Goal: Use online tool/utility: Utilize a website feature to perform a specific function

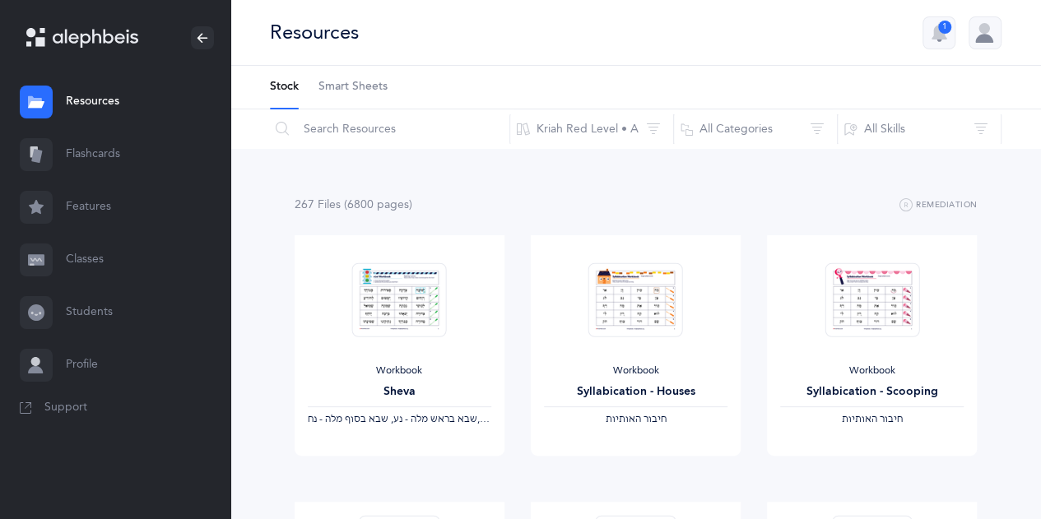
click at [104, 156] on link "Flashcards" at bounding box center [115, 154] width 230 height 53
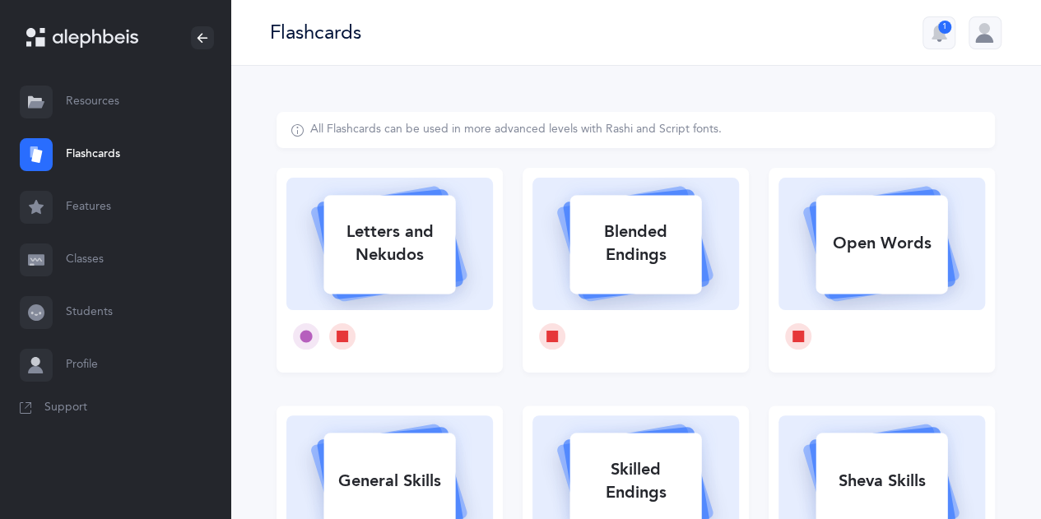
click at [93, 210] on link "Features" at bounding box center [115, 207] width 230 height 53
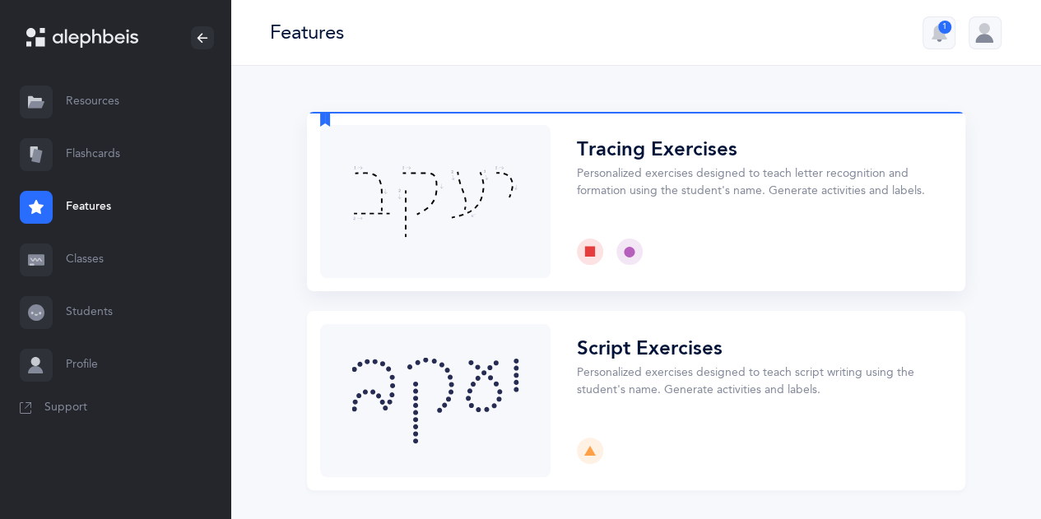
click at [475, 193] on button "Choose" at bounding box center [636, 201] width 658 height 179
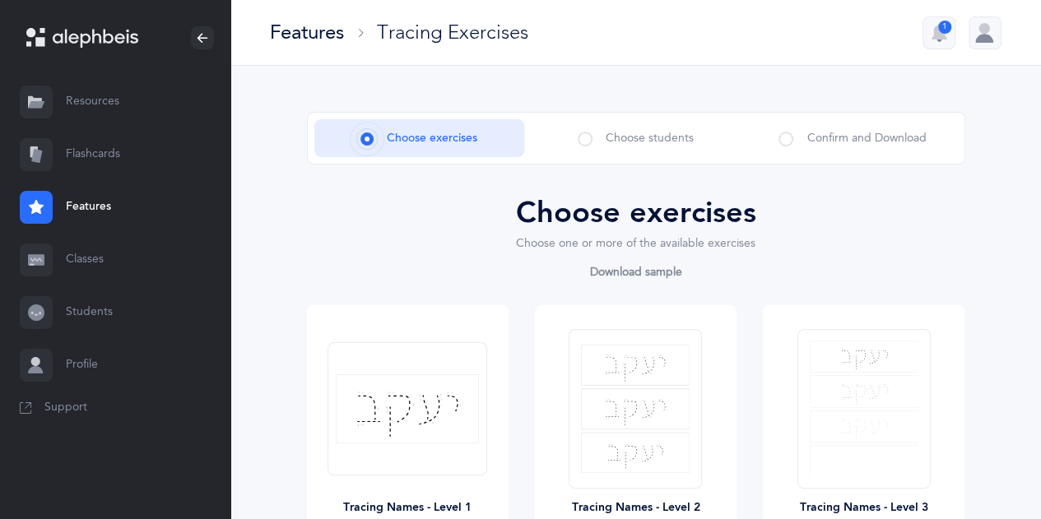
click at [584, 139] on span at bounding box center [585, 139] width 15 height 15
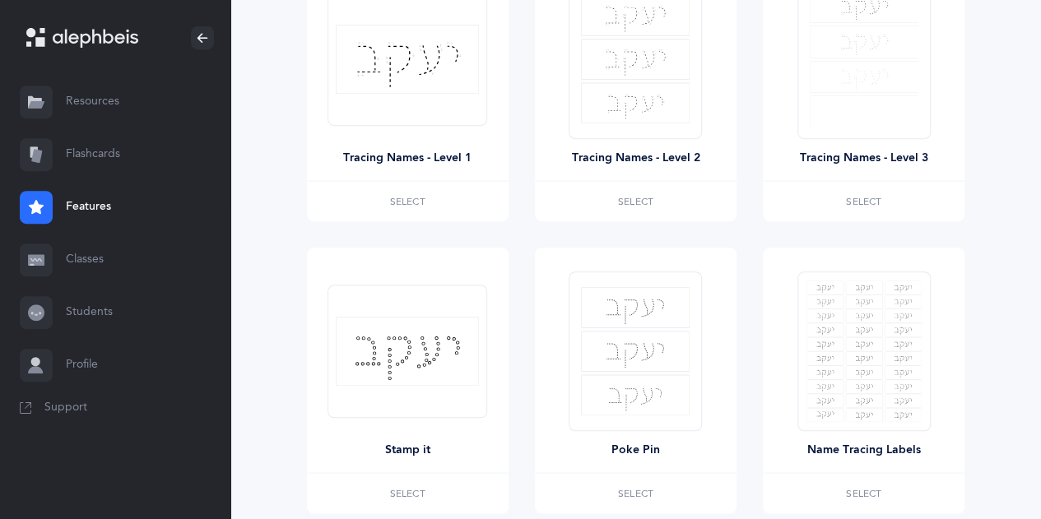
scroll to position [488, 0]
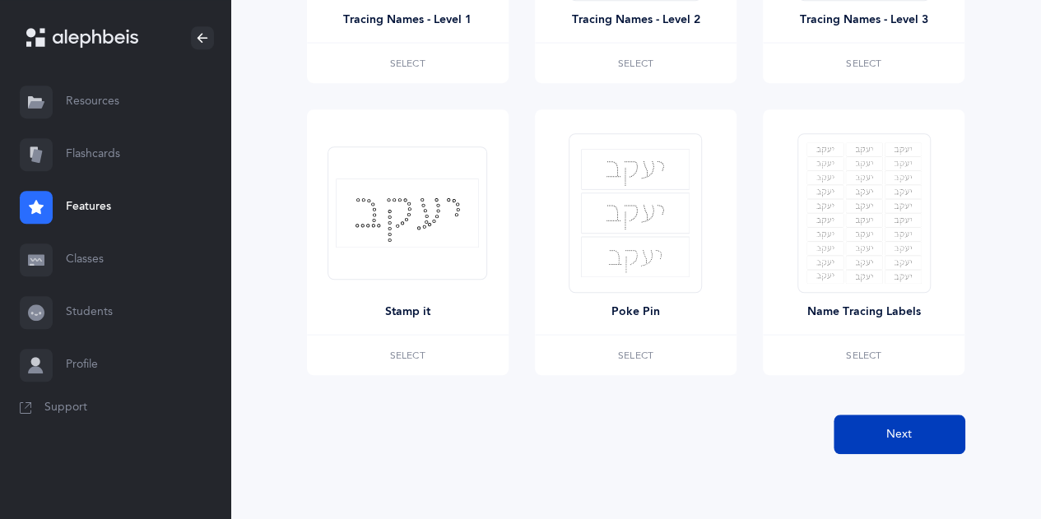
click at [897, 442] on button "Next" at bounding box center [900, 435] width 132 height 40
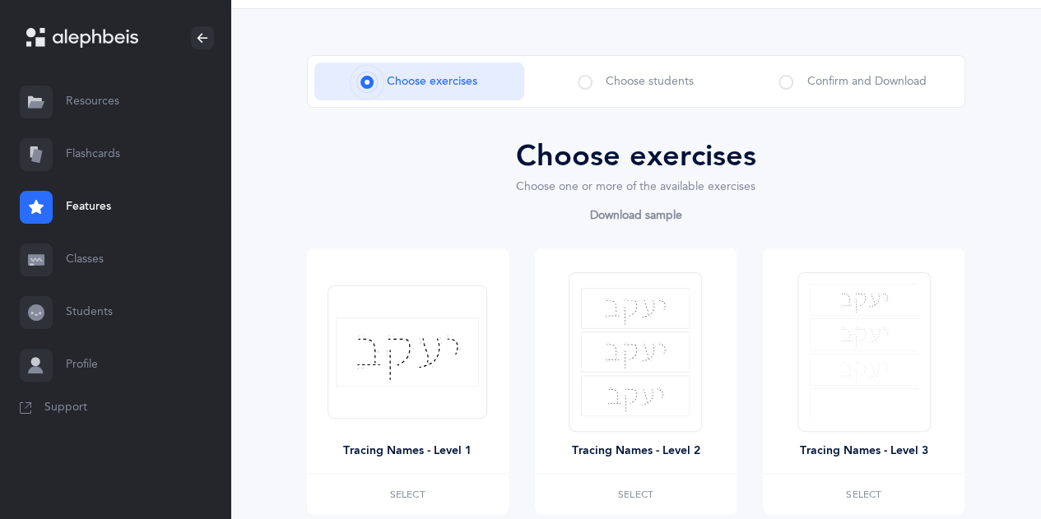
scroll to position [0, 0]
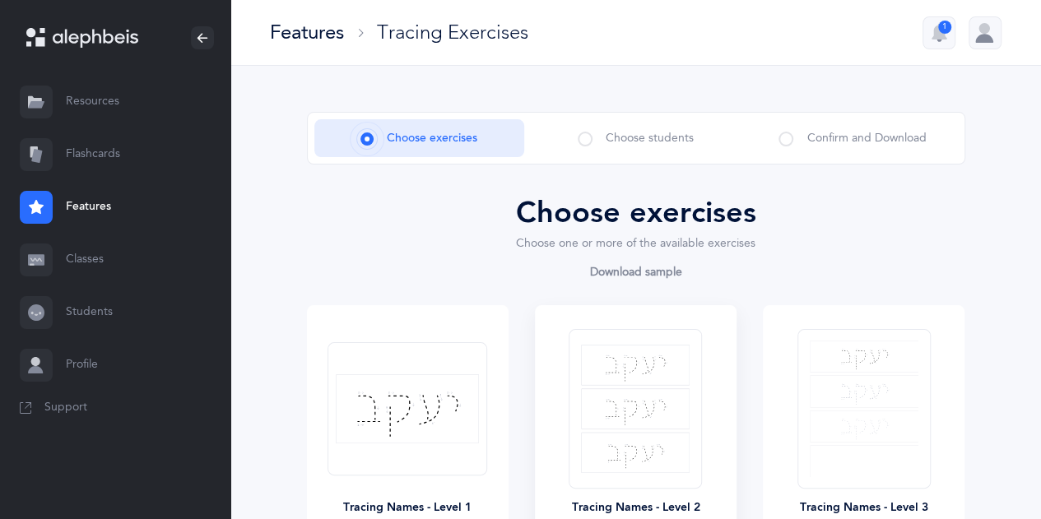
click at [642, 417] on img at bounding box center [635, 409] width 109 height 128
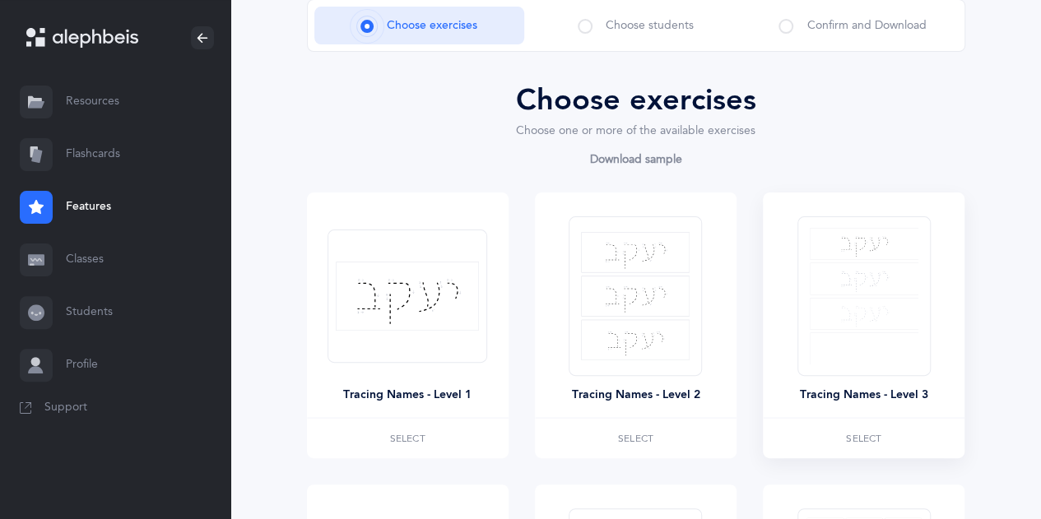
scroll to position [114, 0]
click at [863, 437] on span "Select" at bounding box center [863, 437] width 35 height 10
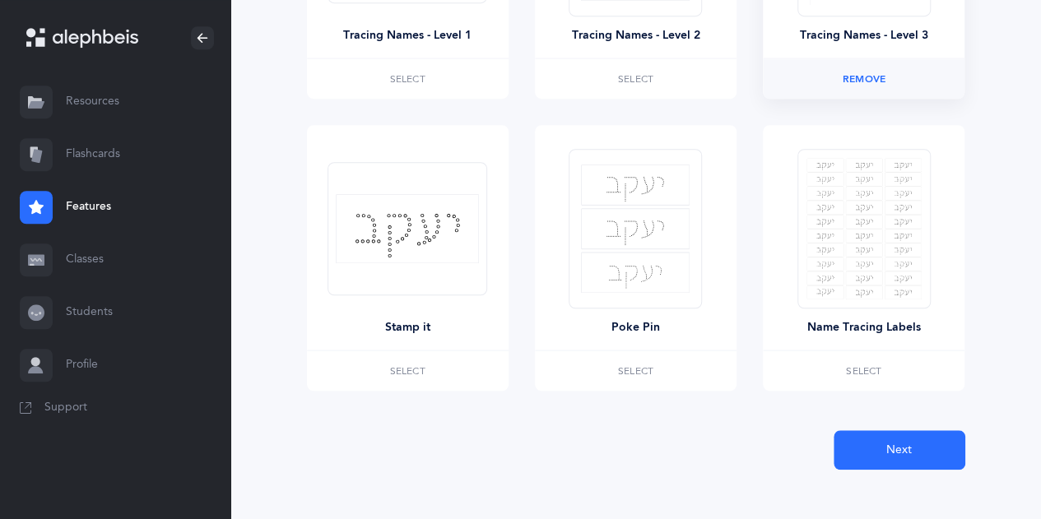
scroll to position [488, 0]
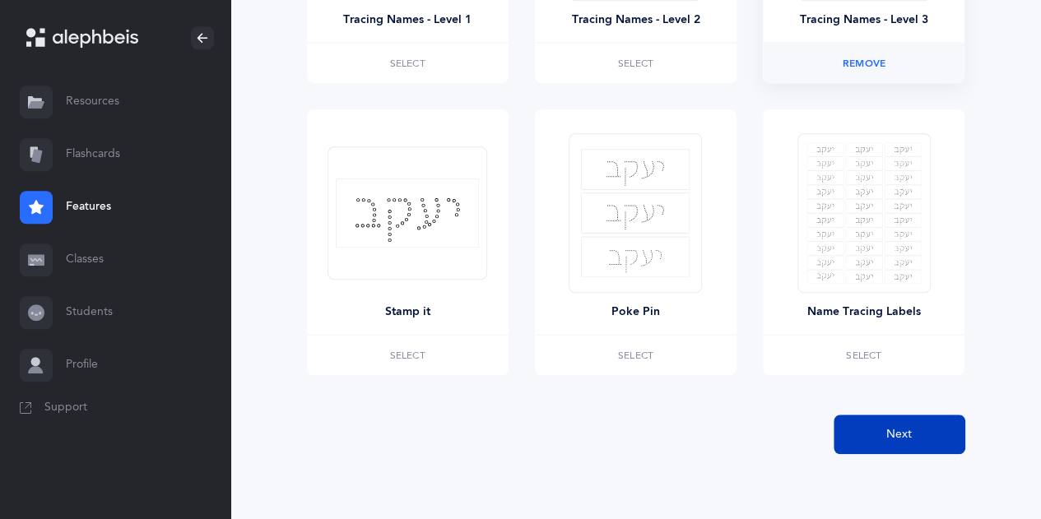
click at [896, 430] on span "Next" at bounding box center [899, 434] width 26 height 17
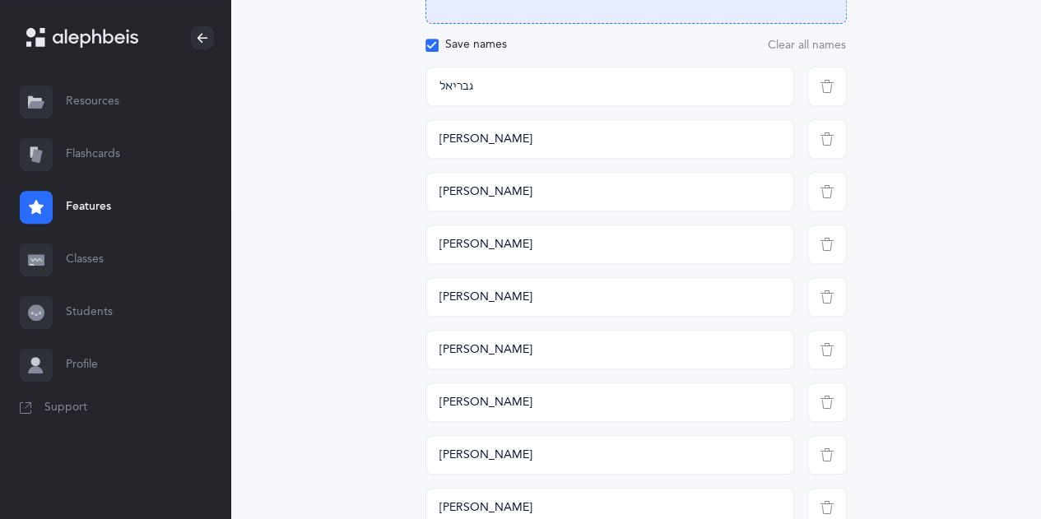
scroll to position [354, 0]
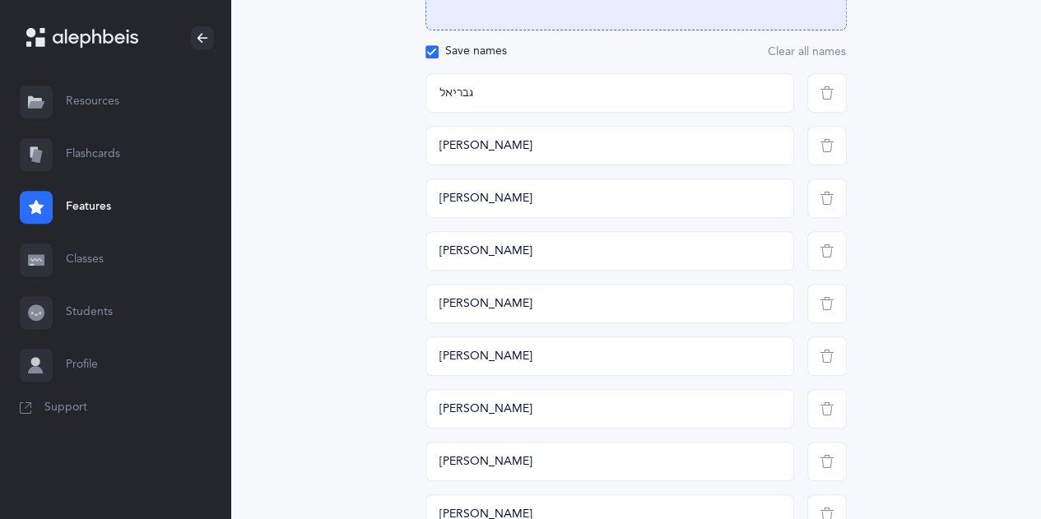
click at [826, 205] on span "button" at bounding box center [827, 199] width 40 height 40
click at [825, 300] on icon "button" at bounding box center [827, 303] width 13 height 13
click at [827, 405] on icon "button" at bounding box center [827, 408] width 13 height 13
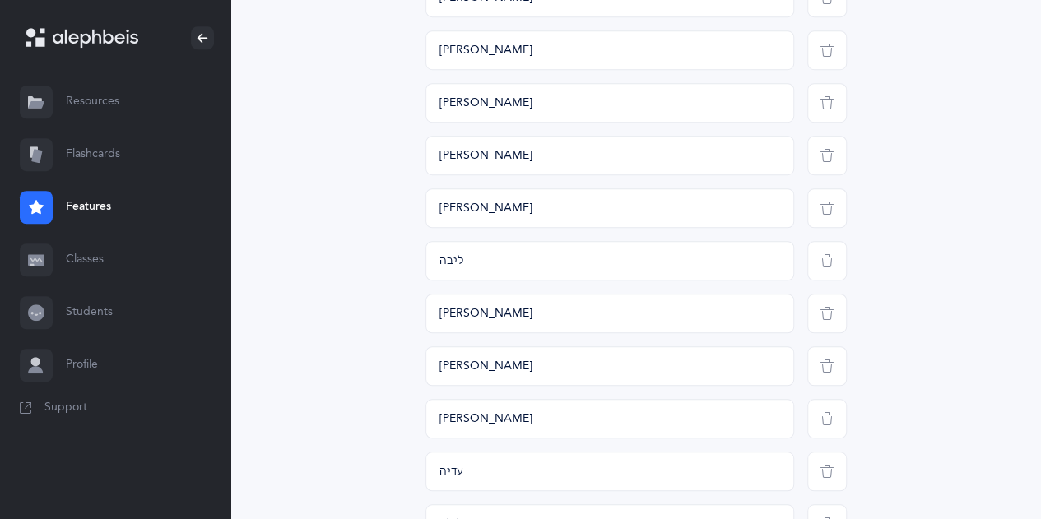
scroll to position [505, 0]
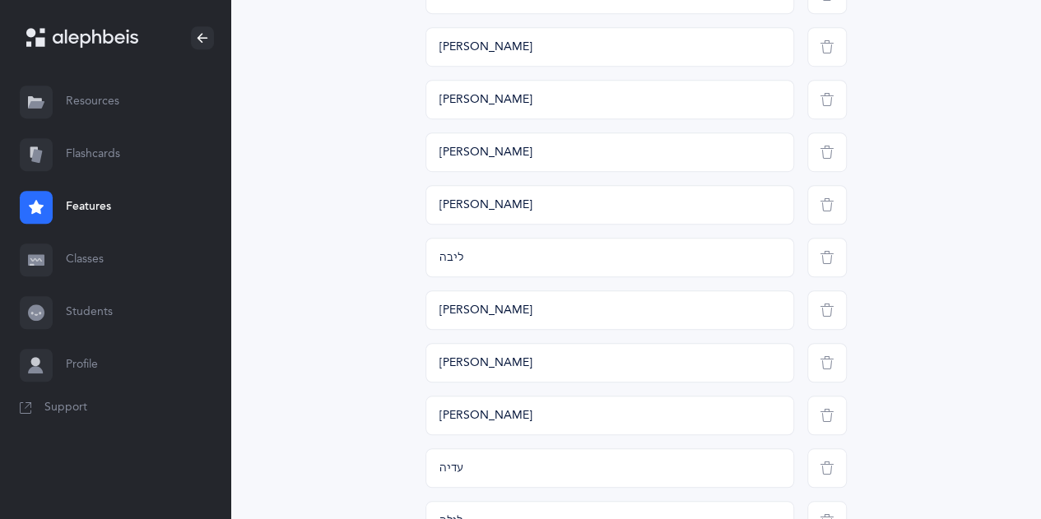
click at [827, 424] on span "button" at bounding box center [827, 416] width 40 height 40
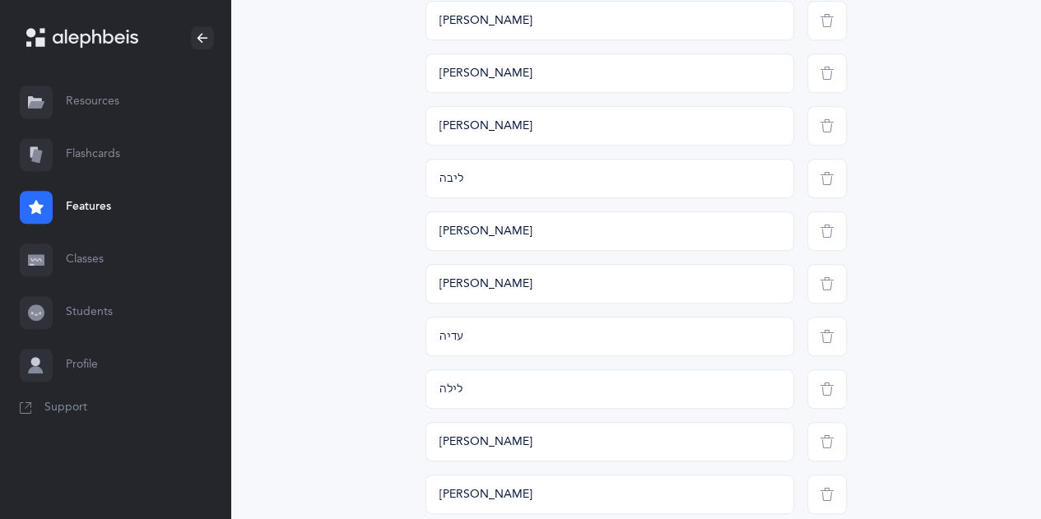
click at [830, 386] on icon "button" at bounding box center [827, 389] width 13 height 13
click at [831, 445] on icon "button" at bounding box center [827, 441] width 13 height 13
click at [825, 438] on icon "button" at bounding box center [827, 441] width 13 height 13
click at [444, 493] on icon "button" at bounding box center [445, 494] width 13 height 13
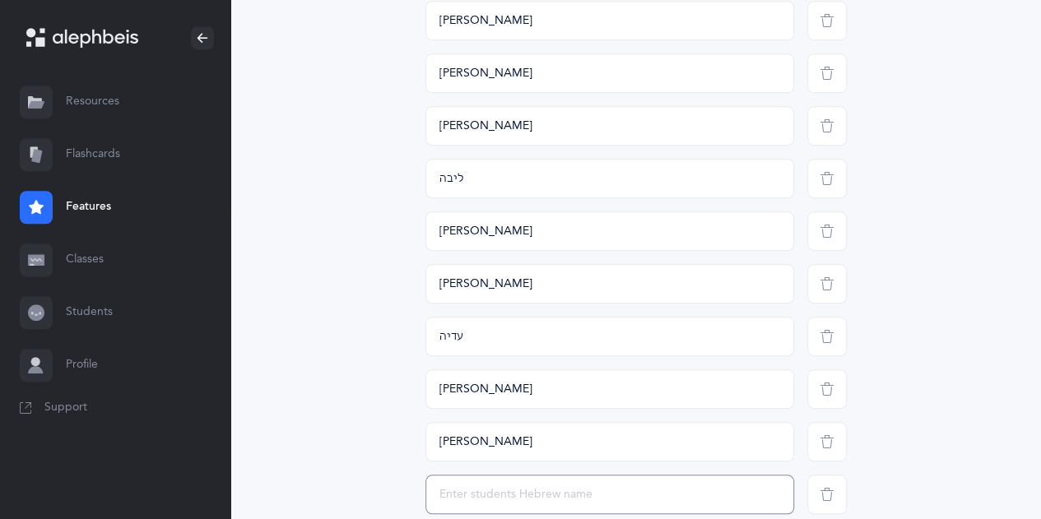
click at [444, 493] on input "text" at bounding box center [609, 495] width 369 height 40
type input "[PERSON_NAME]"
click at [438, 68] on input "[PERSON_NAME]" at bounding box center [609, 73] width 369 height 40
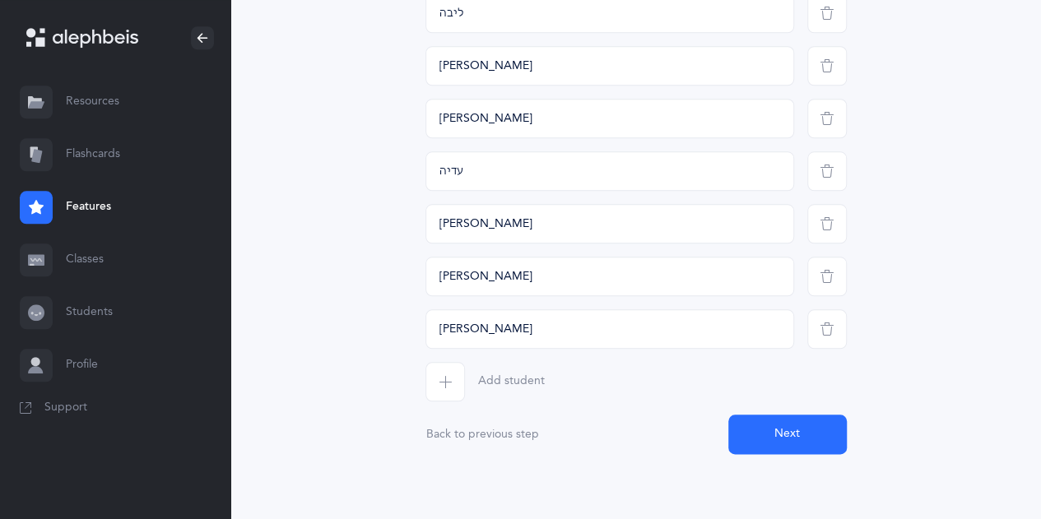
type input "דובי"
click at [443, 388] on span "button" at bounding box center [445, 382] width 40 height 40
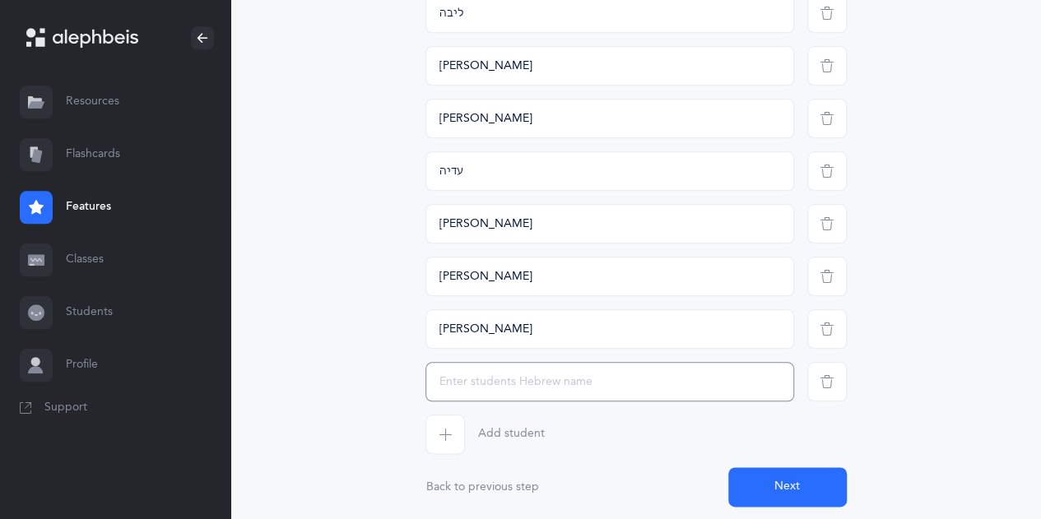
click at [443, 388] on input "text" at bounding box center [609, 382] width 369 height 40
type input "[PERSON_NAME]"
click at [442, 430] on icon "button" at bounding box center [445, 434] width 13 height 13
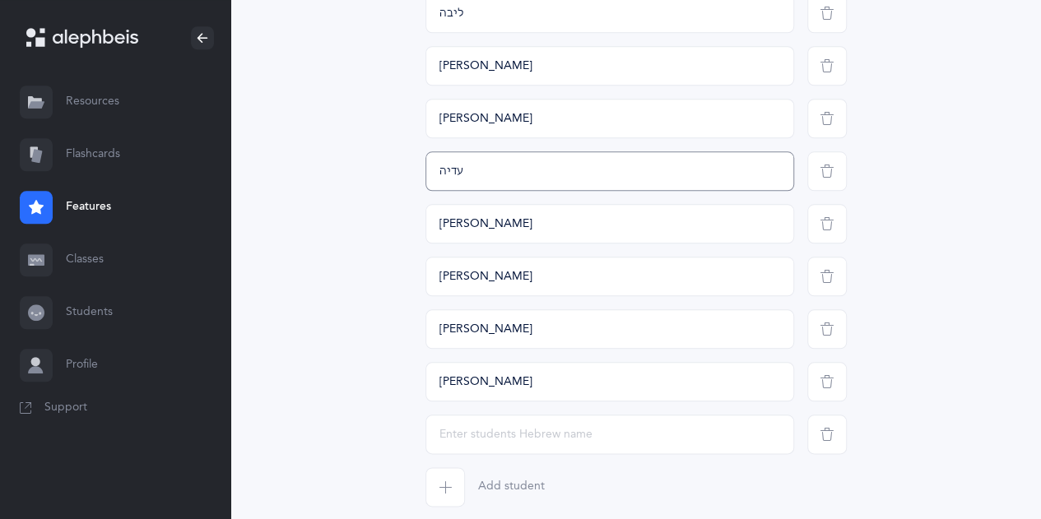
click at [438, 169] on input "עדיה" at bounding box center [609, 171] width 369 height 40
click at [466, 174] on input "עדיה" at bounding box center [609, 171] width 369 height 40
type input "ע"
type input "יעלה"
click at [563, 445] on input "text" at bounding box center [609, 435] width 369 height 40
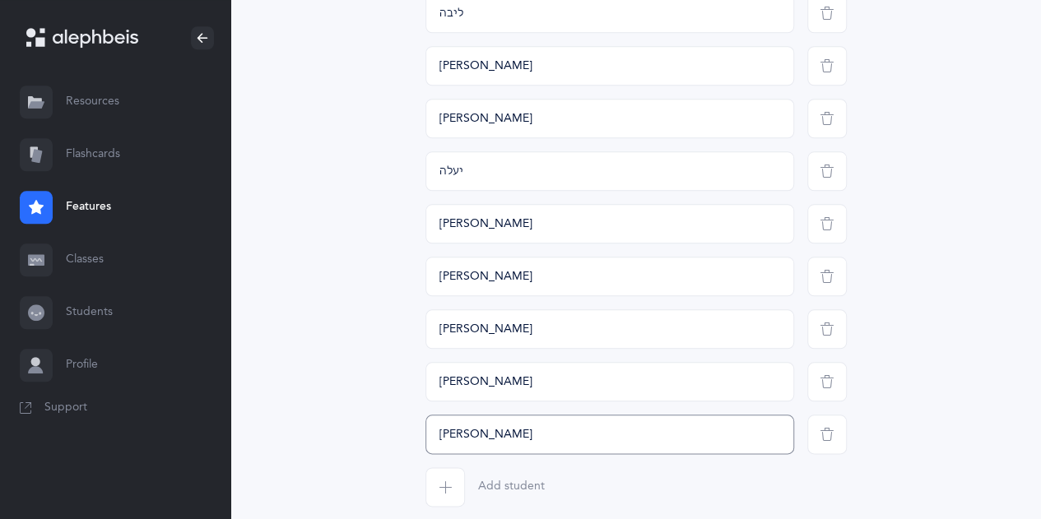
type input "[PERSON_NAME]"
click at [477, 491] on button "Add student" at bounding box center [484, 487] width 119 height 40
click at [477, 491] on input "text" at bounding box center [609, 487] width 369 height 40
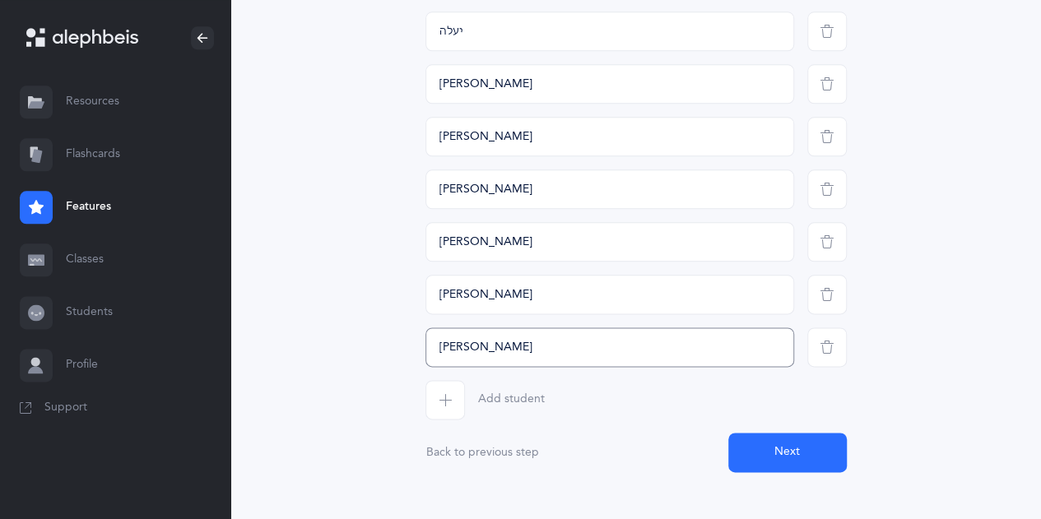
scroll to position [890, 0]
type input "[PERSON_NAME]"
click at [509, 398] on span "Add student" at bounding box center [511, 399] width 67 height 16
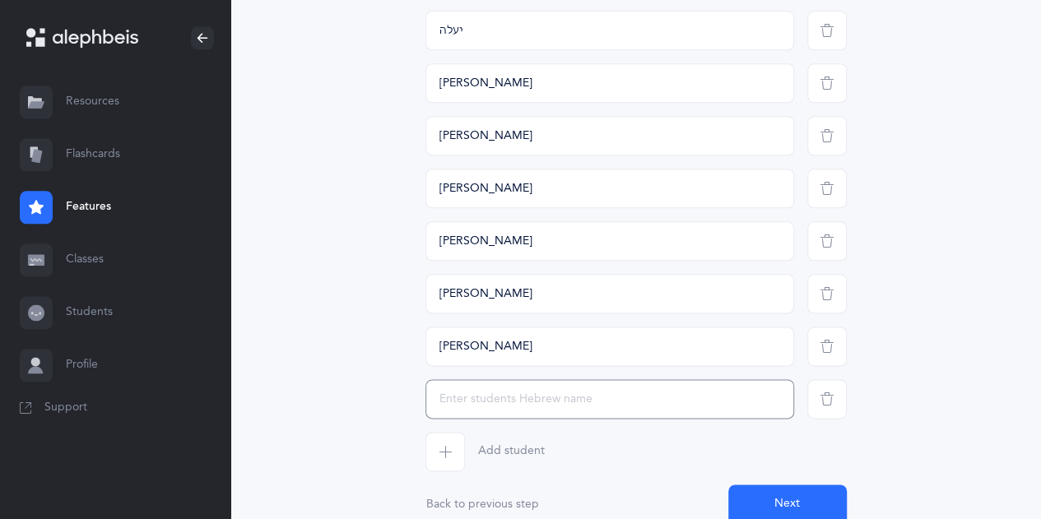
click at [509, 398] on input "text" at bounding box center [609, 399] width 369 height 40
type input "[PERSON_NAME]"
click at [530, 449] on span "Add student" at bounding box center [511, 452] width 67 height 16
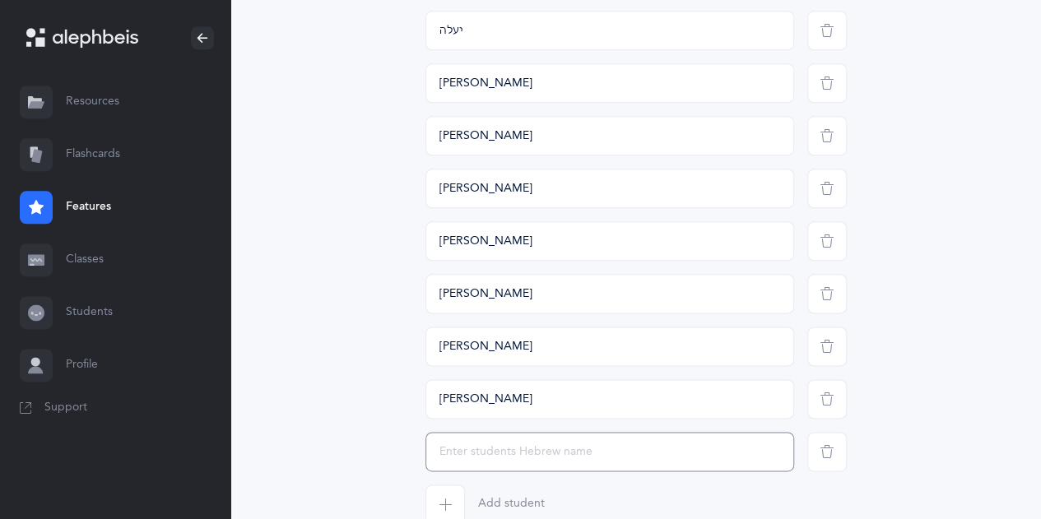
click at [530, 449] on input "text" at bounding box center [609, 452] width 369 height 40
type input "עדן"
click at [512, 500] on span "Add student" at bounding box center [511, 503] width 67 height 16
click at [512, 500] on input "text" at bounding box center [609, 503] width 369 height 40
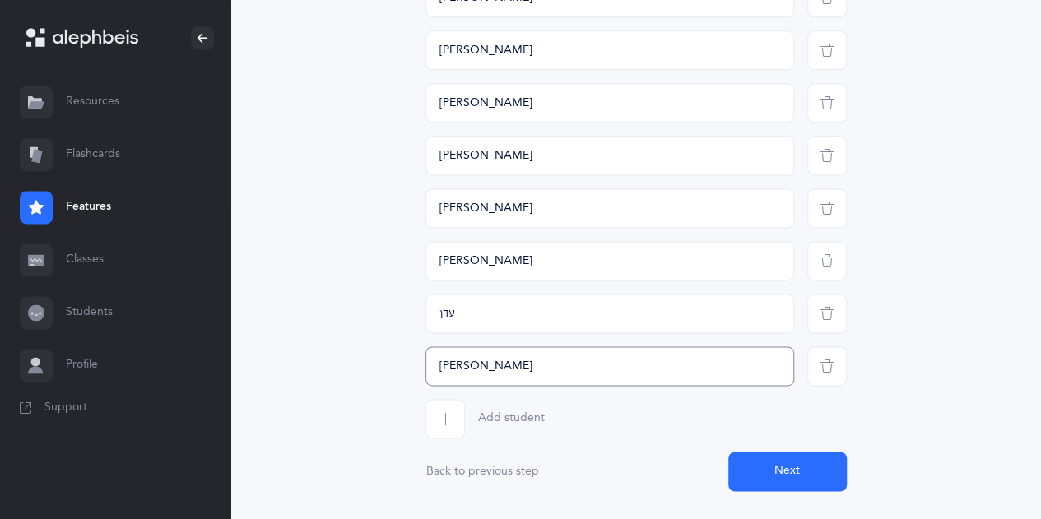
scroll to position [1030, 0]
type input "[PERSON_NAME]"
click at [502, 423] on span "Add student" at bounding box center [511, 418] width 67 height 16
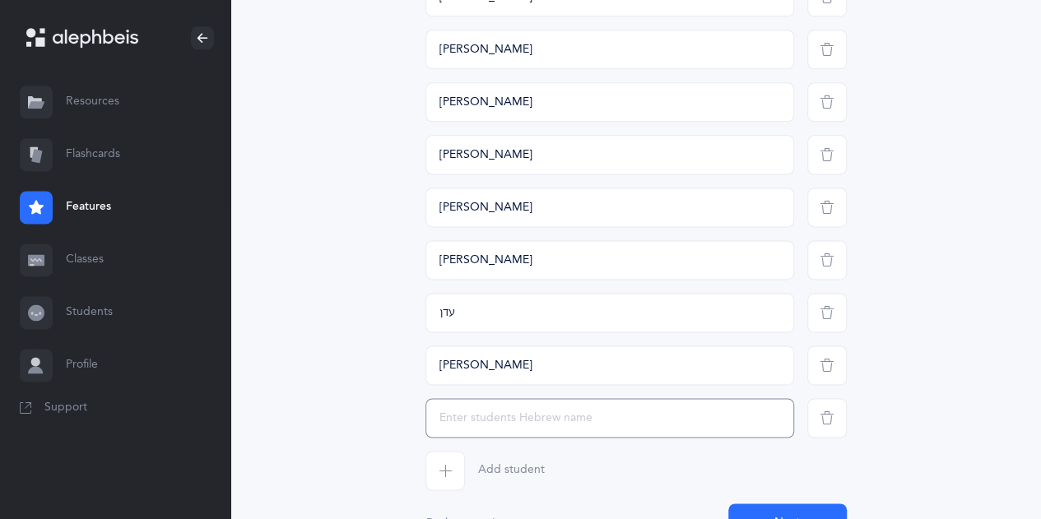
click at [502, 423] on input "text" at bounding box center [609, 418] width 369 height 40
type input "[PERSON_NAME]"
click at [518, 472] on span "Add student" at bounding box center [511, 471] width 67 height 16
click at [518, 472] on input "text" at bounding box center [609, 471] width 369 height 40
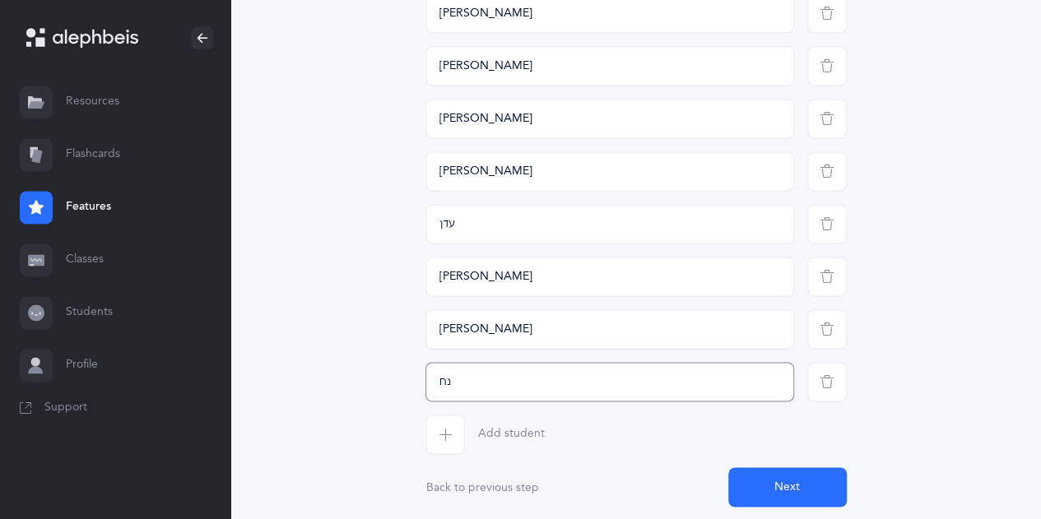
scroll to position [1122, 0]
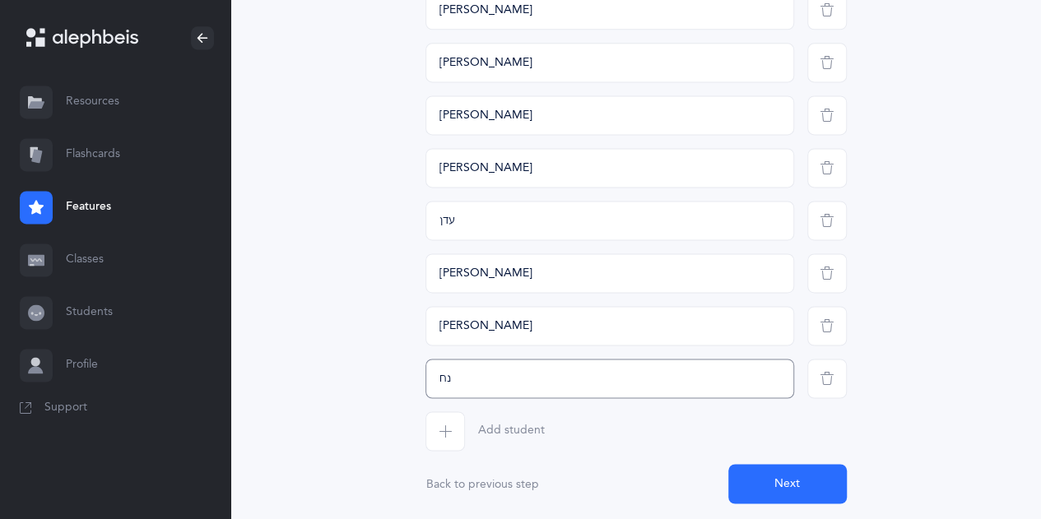
type input "נח"
click at [500, 432] on span "Add student" at bounding box center [511, 431] width 67 height 16
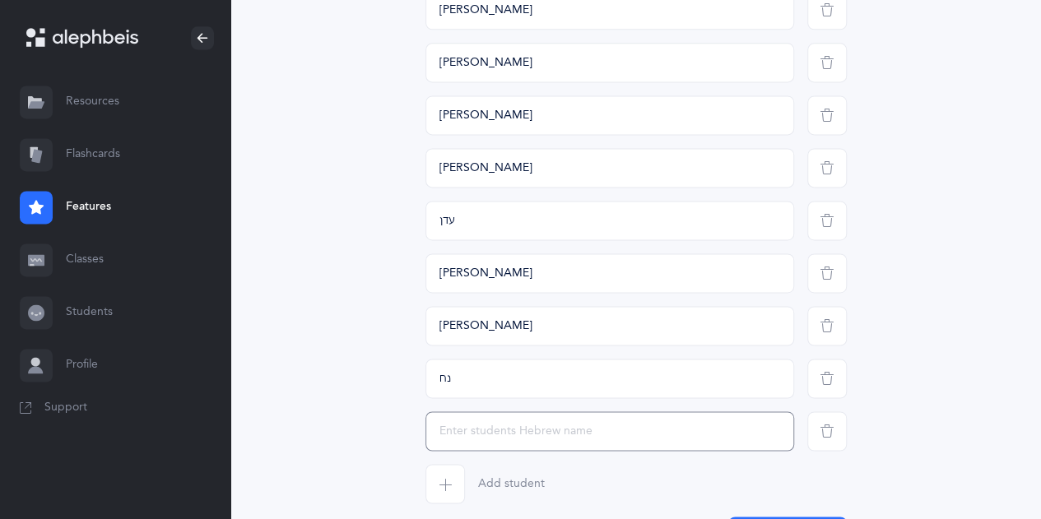
click at [500, 432] on input "text" at bounding box center [609, 431] width 369 height 40
type input "יקירה"
click at [528, 483] on span "Add student" at bounding box center [511, 484] width 67 height 16
click at [528, 483] on input "text" at bounding box center [609, 484] width 369 height 40
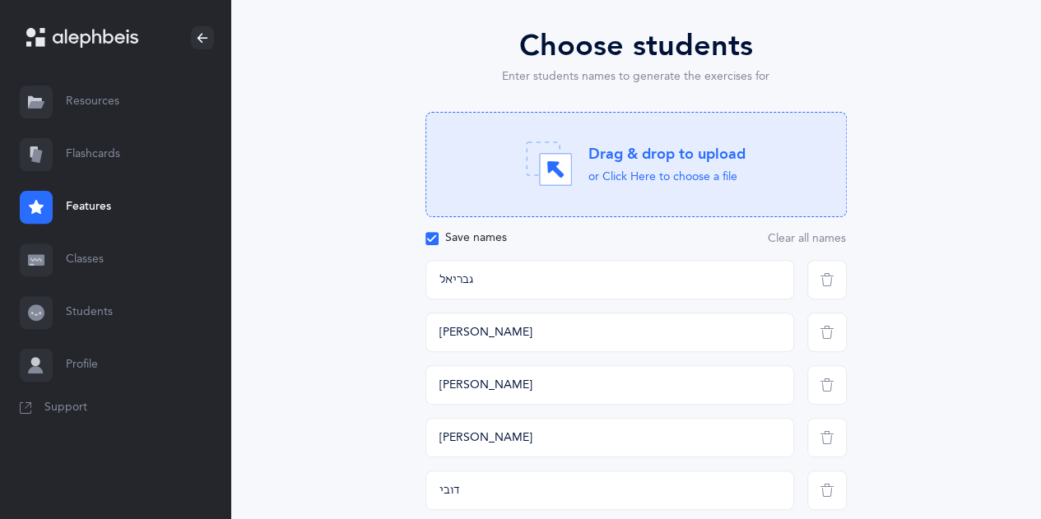
scroll to position [170, 0]
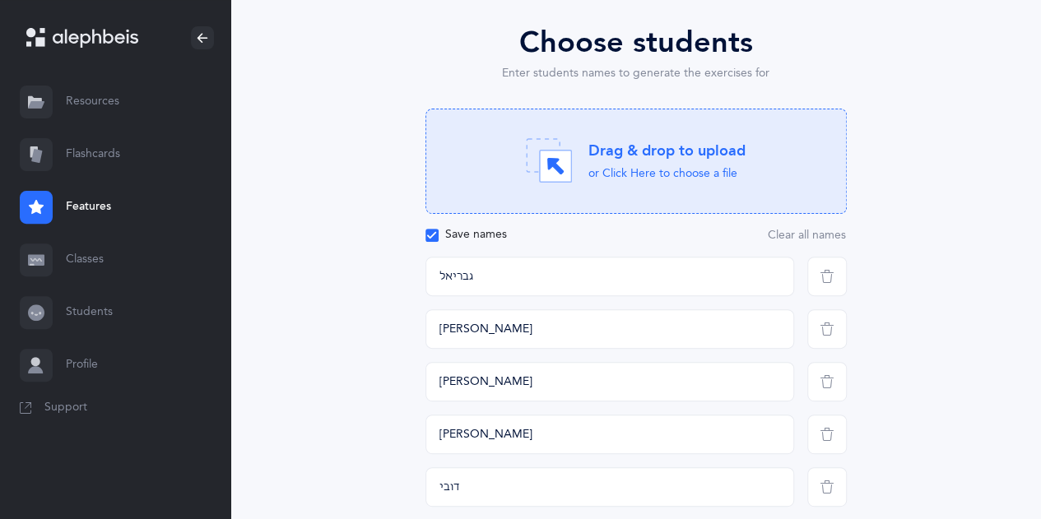
type input "[PERSON_NAME]"
click at [830, 333] on icon "button" at bounding box center [827, 329] width 13 height 13
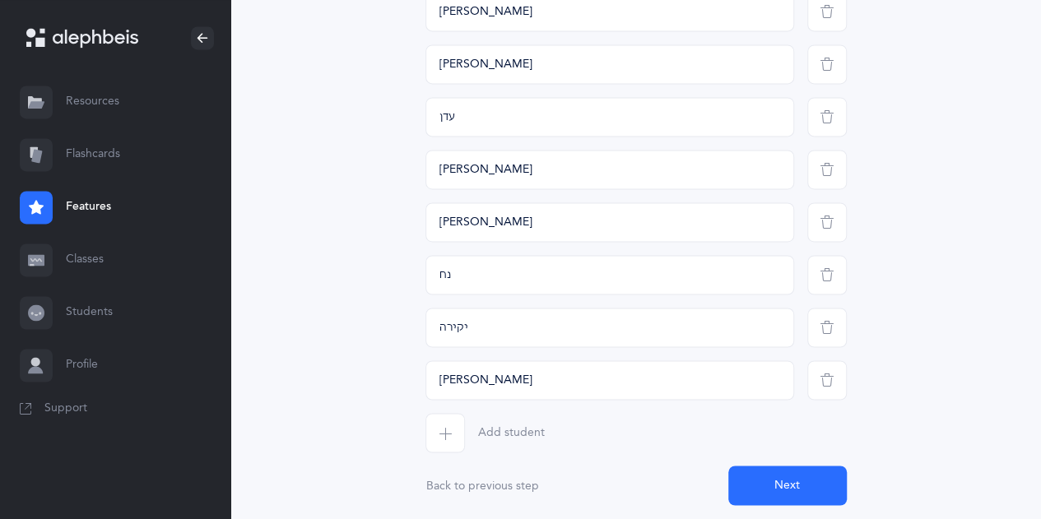
scroll to position [1224, 0]
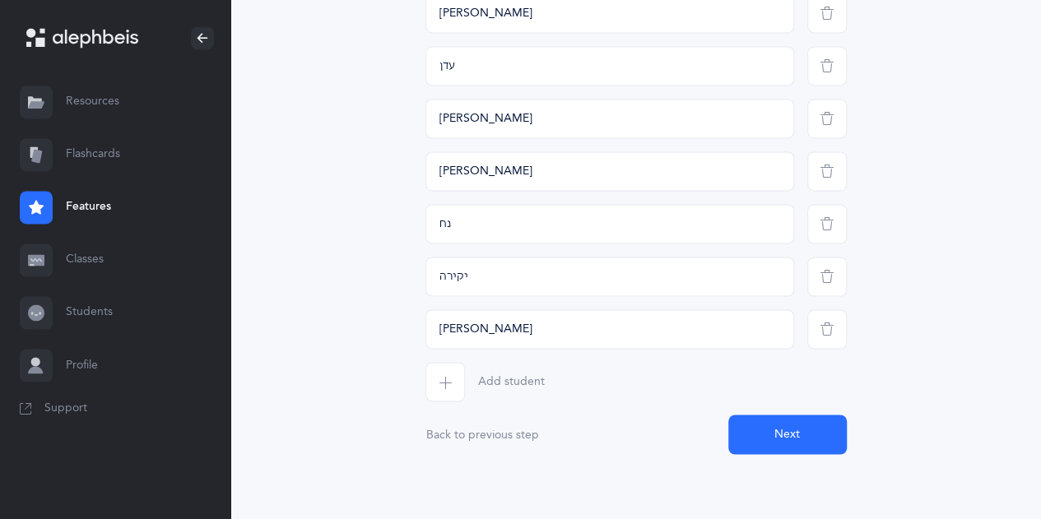
click at [798, 432] on button "Next" at bounding box center [787, 435] width 119 height 40
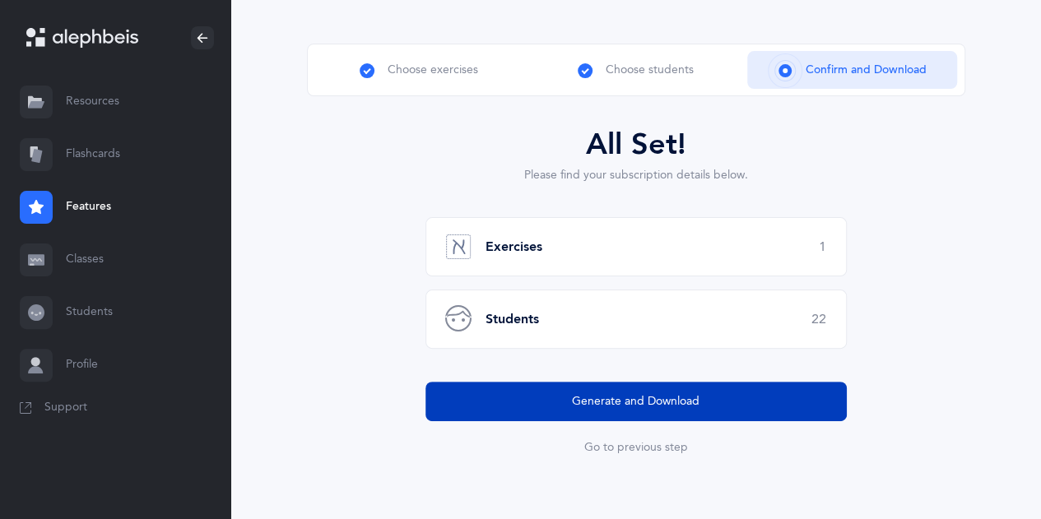
click at [650, 402] on span "Generate and Download" at bounding box center [636, 401] width 128 height 17
